Goal: Task Accomplishment & Management: Complete application form

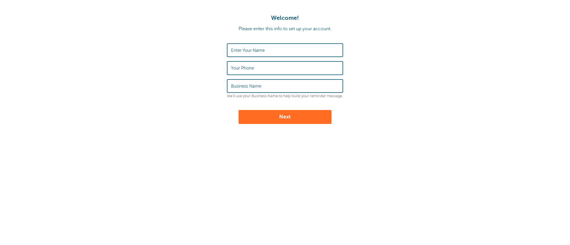
click at [239, 50] on label "Enter Your Name" at bounding box center [248, 50] width 34 height 5
click at [239, 50] on input "Enter Your Name" at bounding box center [285, 50] width 108 height 12
type input "[PERSON_NAME]"
type input "CCCK ENTERPRISES LLC"
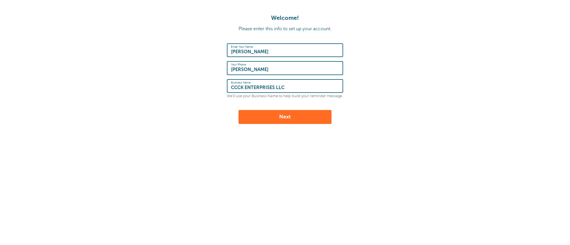
click at [285, 117] on button "Next" at bounding box center [285, 117] width 93 height 14
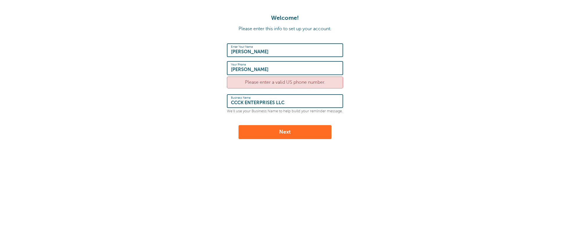
click at [289, 83] on div "Please enter a valid US phone number." at bounding box center [285, 82] width 116 height 12
drag, startPoint x: 255, startPoint y: 68, endPoint x: 194, endPoint y: 67, distance: 60.4
click at [194, 67] on form "Enter Your Name [PERSON_NAME] Your Phone [PERSON_NAME] Please enter a valid US …" at bounding box center [285, 91] width 559 height 96
type input "2145360293"
click at [255, 51] on input "HIEP" at bounding box center [285, 50] width 108 height 12
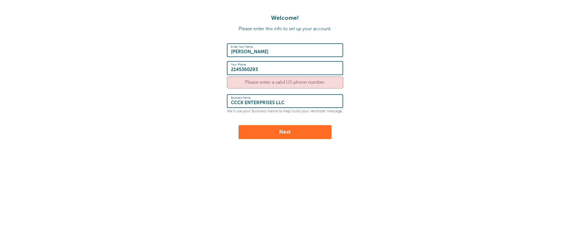
type input "[PERSON_NAME]"
click at [295, 135] on button "Next" at bounding box center [285, 132] width 93 height 14
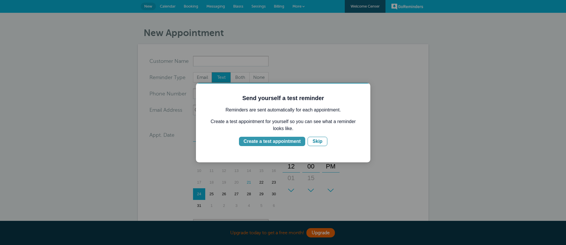
click at [282, 140] on div "Create a test appointment" at bounding box center [272, 141] width 57 height 7
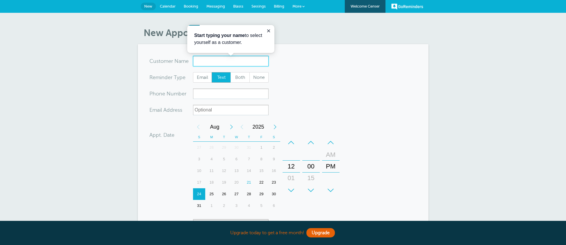
click at [210, 61] on input "x-no-autofill" at bounding box center [231, 61] width 76 height 10
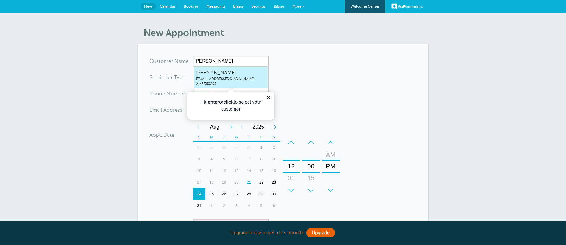
type input "HIEPTRANnhucdauvithue@gmail.com2145360293"
type input "[PERSON_NAME]"
type input "2145360293"
type input "nhucdauvithue@gmail.com"
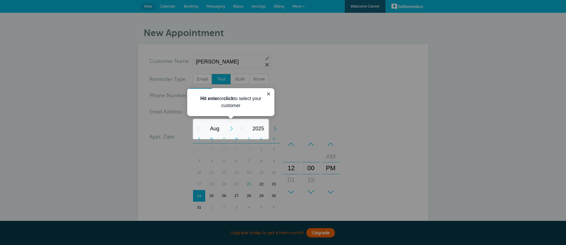
scroll to position [151, 0]
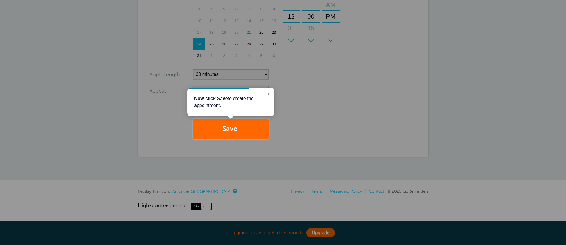
click at [323, 94] on div at bounding box center [418, 69] width 298 height 139
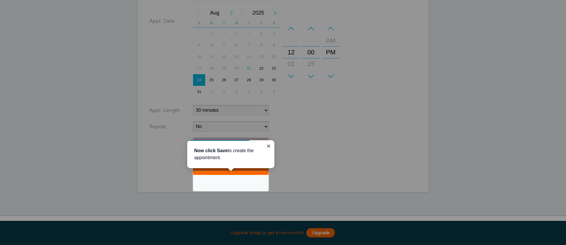
scroll to position [116, 0]
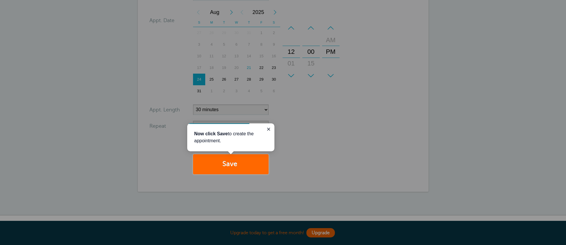
click at [335, 153] on div at bounding box center [418, 87] width 298 height 174
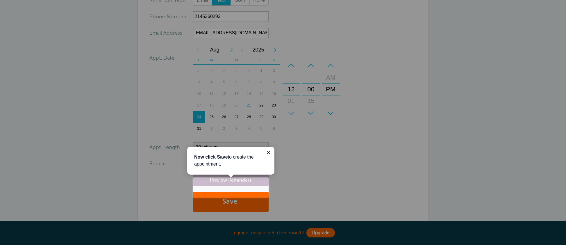
scroll to position [0, 0]
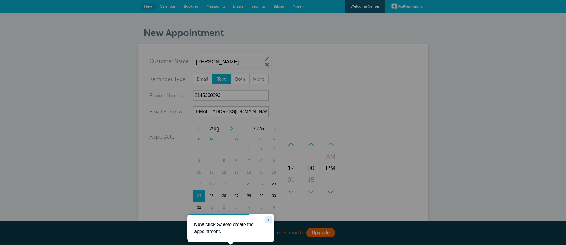
click at [269, 219] on icon "Close guide" at bounding box center [268, 219] width 5 height 5
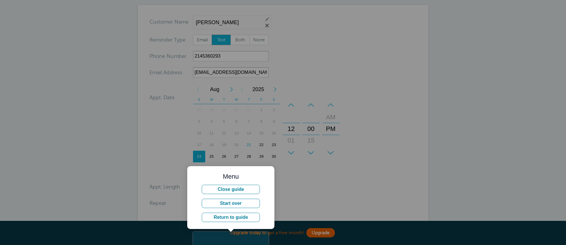
scroll to position [116, 0]
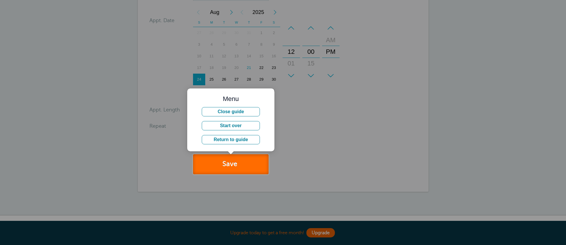
click at [230, 164] on button "Save" at bounding box center [231, 164] width 76 height 20
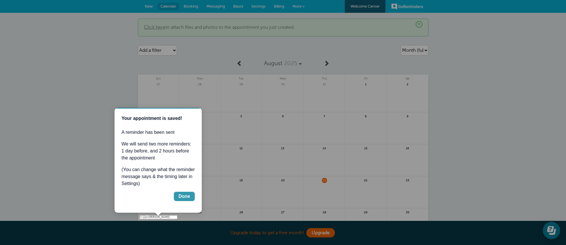
click at [186, 197] on div "Done" at bounding box center [184, 196] width 12 height 7
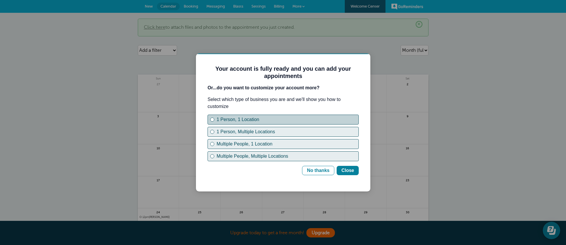
click at [212, 120] on div "1 Person, 1 Location" at bounding box center [212, 119] width 2 height 2
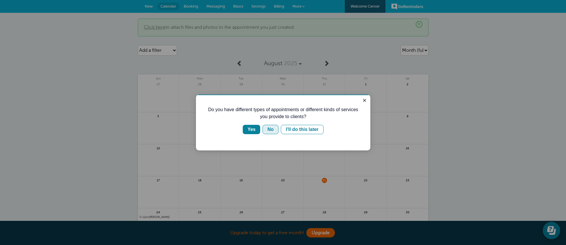
click at [272, 129] on div "No" at bounding box center [270, 129] width 6 height 7
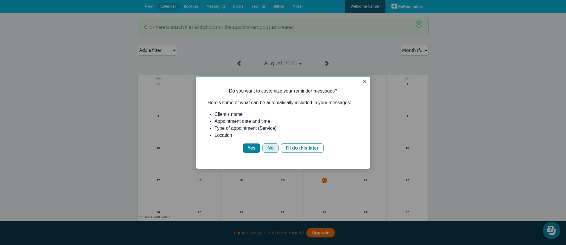
click at [273, 147] on div "No" at bounding box center [270, 147] width 6 height 7
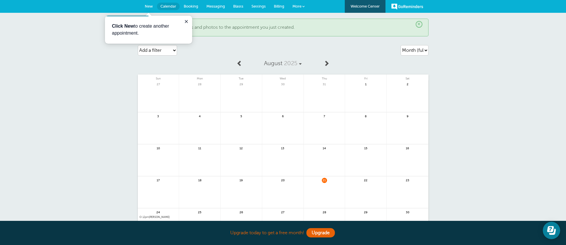
click at [148, 5] on span "New" at bounding box center [149, 6] width 8 height 4
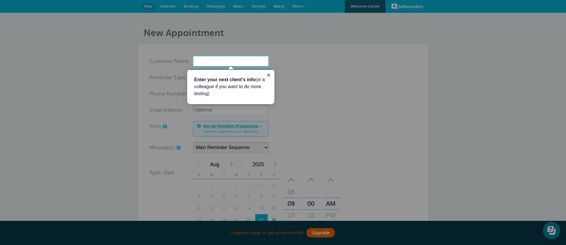
drag, startPoint x: 299, startPoint y: 3, endPoint x: 473, endPoint y: 94, distance: 196.3
click at [473, 94] on div at bounding box center [379, 155] width 373 height 178
click at [322, 76] on div at bounding box center [379, 155] width 373 height 178
click at [386, 133] on div at bounding box center [379, 155] width 373 height 178
click at [304, 7] on div at bounding box center [418, 33] width 298 height 66
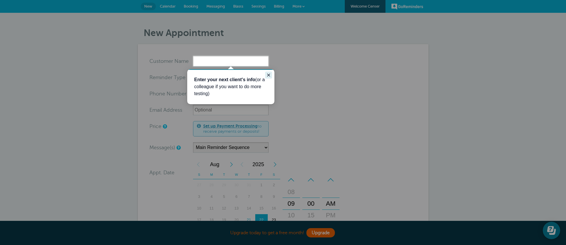
click at [268, 74] on icon "Close guide" at bounding box center [268, 75] width 3 height 3
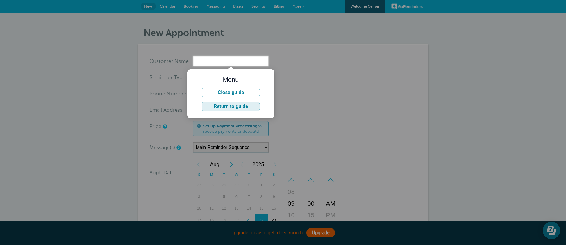
click at [244, 106] on button "Return to guide" at bounding box center [231, 106] width 58 height 9
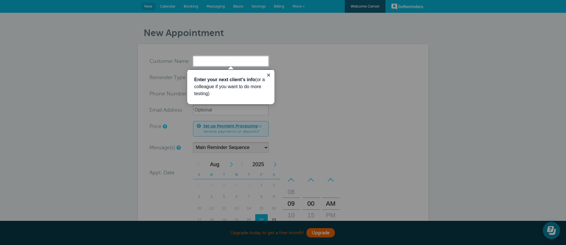
click at [346, 55] on div at bounding box center [418, 33] width 298 height 66
click at [325, 89] on div at bounding box center [379, 155] width 373 height 178
click at [269, 75] on icon "Close guide" at bounding box center [268, 75] width 5 height 5
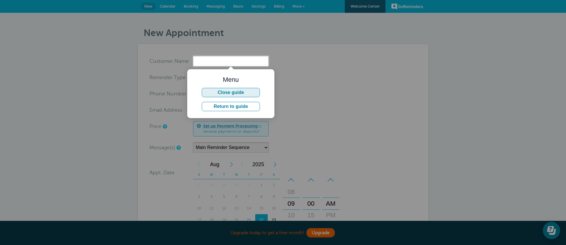
click at [238, 91] on button "Close guide" at bounding box center [231, 92] width 58 height 9
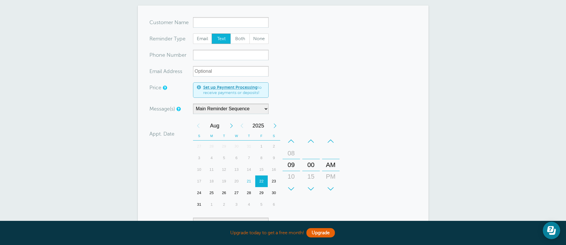
scroll to position [78, 0]
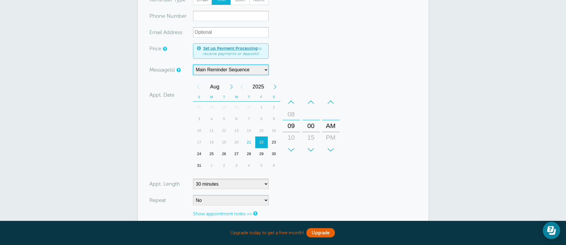
click at [267, 69] on select "Main Reminder Sequence" at bounding box center [231, 70] width 76 height 10
click at [395, 68] on form "You are creating a new customer. To use an existing customer select one from th…" at bounding box center [282, 121] width 267 height 287
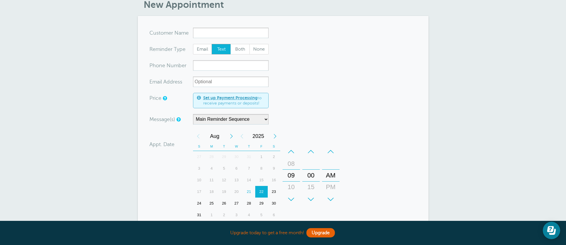
scroll to position [0, 0]
